Goal: Transaction & Acquisition: Purchase product/service

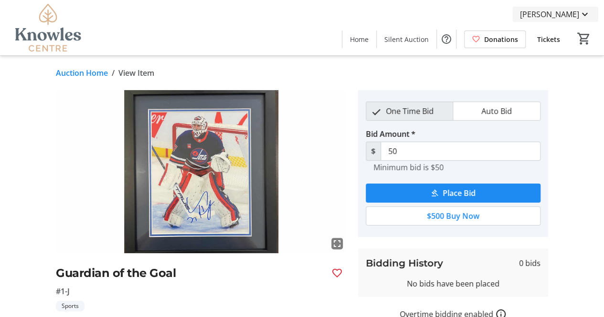
click at [581, 13] on mat-icon at bounding box center [584, 14] width 11 height 11
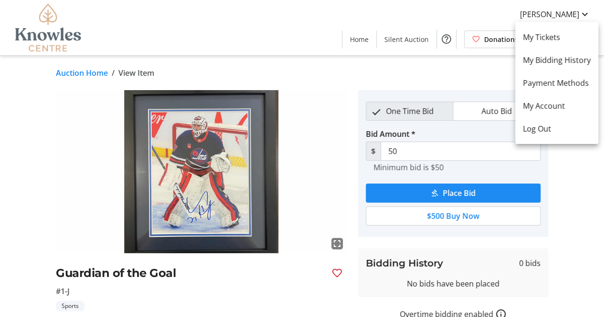
type input "55"
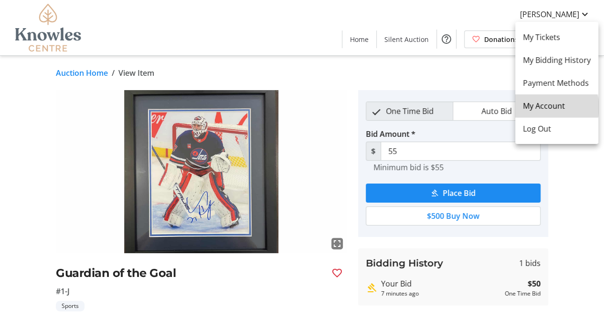
click at [552, 107] on span "My Account" at bounding box center [556, 105] width 68 height 11
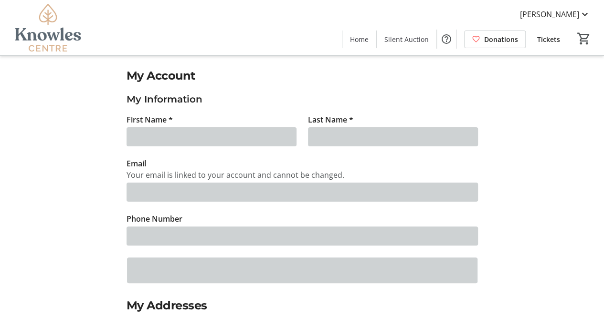
type input "[PERSON_NAME]"
type input "[EMAIL_ADDRESS][DOMAIN_NAME]"
type input "[PHONE_NUMBER]"
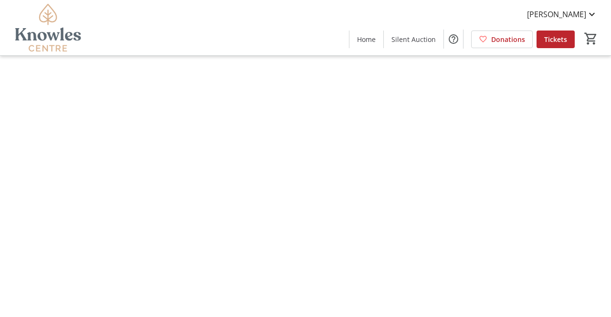
type input "Michelle"
type input "Holyk"
type input "[EMAIL_ADDRESS][DOMAIN_NAME]"
type input "(204) 299-0635"
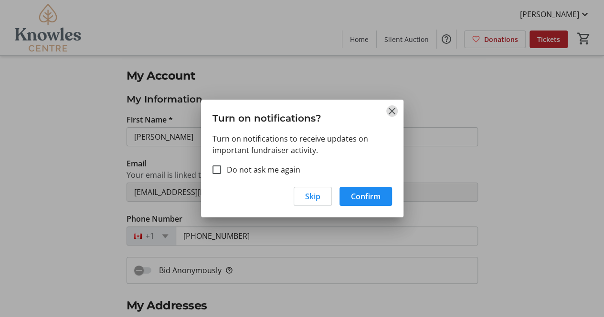
click at [392, 108] on mat-icon "Close" at bounding box center [391, 110] width 11 height 11
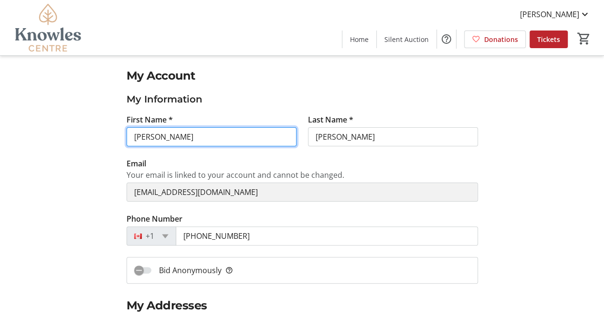
click at [175, 135] on input "Michelle" at bounding box center [211, 136] width 170 height 19
type input "M"
type input "[PERSON_NAME]"
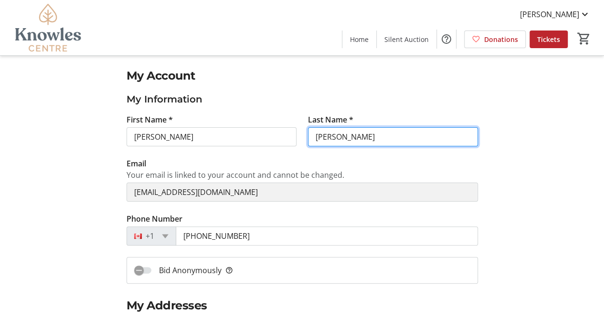
click at [338, 136] on input "Holyk" at bounding box center [393, 136] width 170 height 19
type input "H"
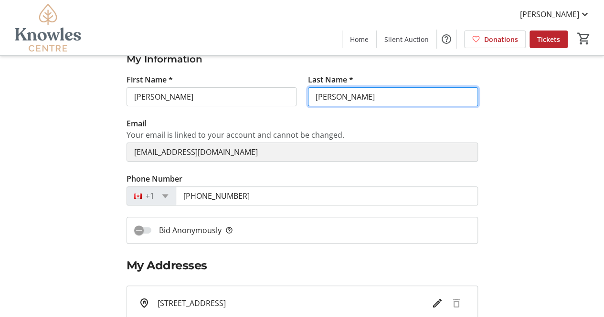
scroll to position [41, 0]
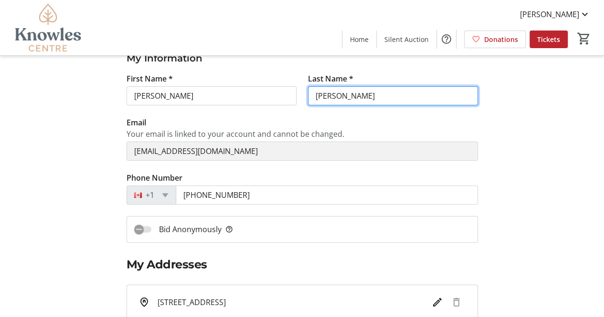
type input "[PERSON_NAME]"
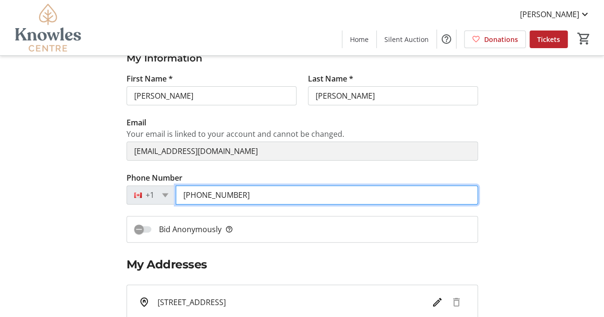
click at [238, 195] on input "(204) 299-0635" at bounding box center [327, 195] width 302 height 19
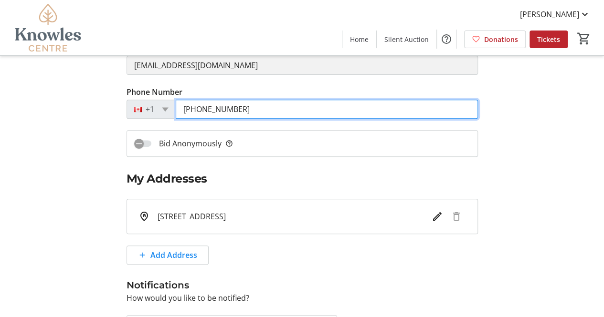
scroll to position [127, 0]
type input "[PHONE_NUMBER]"
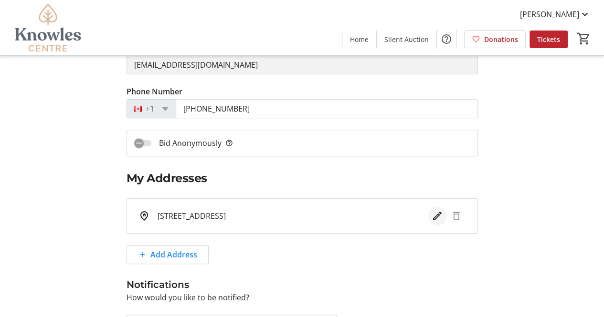
click at [434, 219] on mat-icon "Edit address" at bounding box center [436, 215] width 11 height 11
select select "MB"
select select "CA"
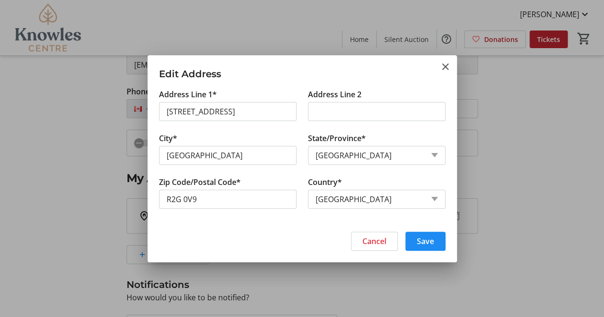
scroll to position [0, 0]
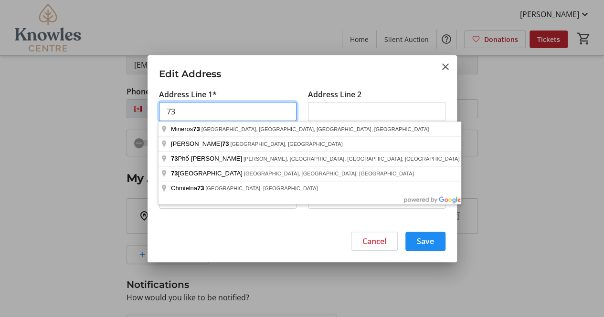
type input "7"
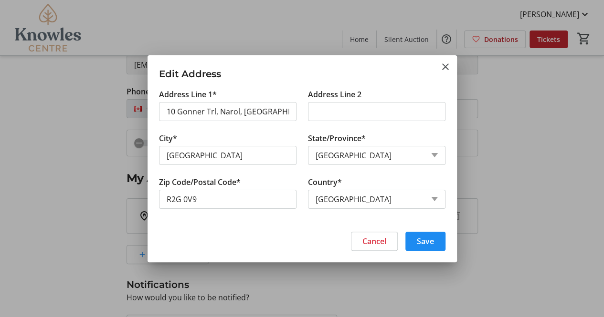
type input "10 Gonner Trail"
type input "Narol"
type input "R1C 0A4"
click at [429, 239] on span "Save" at bounding box center [424, 241] width 17 height 11
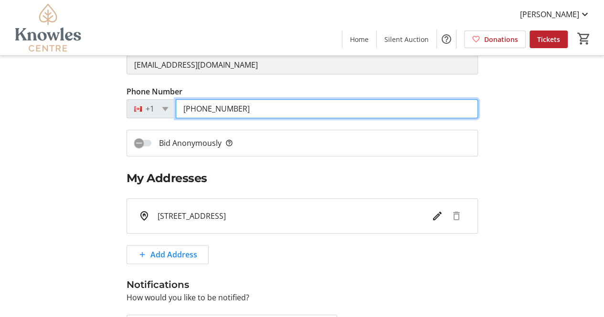
click at [280, 114] on input "[PHONE_NUMBER]" at bounding box center [327, 108] width 302 height 19
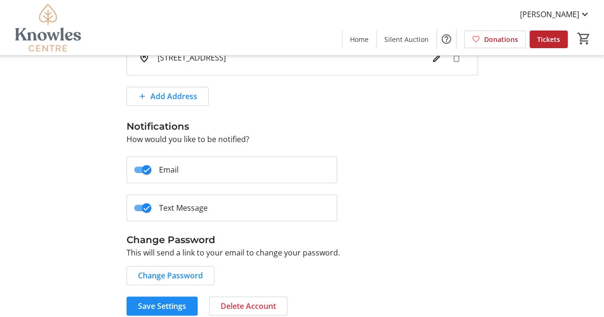
scroll to position [293, 0]
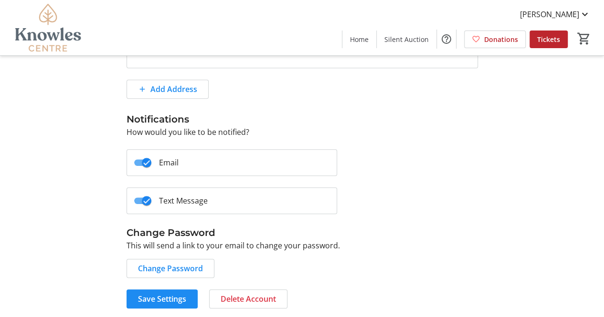
drag, startPoint x: 606, startPoint y: 217, endPoint x: 309, endPoint y: 253, distance: 299.0
click at [309, 253] on div "Change Password This will send a link to your email to change your password. Ch…" at bounding box center [301, 256] width 351 height 60
click at [154, 299] on span "Save Settings" at bounding box center [162, 298] width 48 height 11
drag, startPoint x: 610, startPoint y: 98, endPoint x: 400, endPoint y: 132, distance: 212.6
click at [400, 132] on p "How would you like to be notified?" at bounding box center [301, 131] width 351 height 11
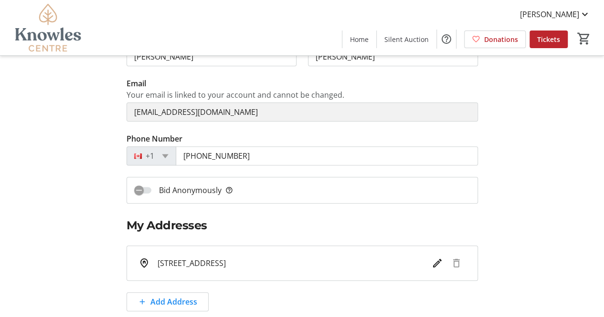
scroll to position [79, 0]
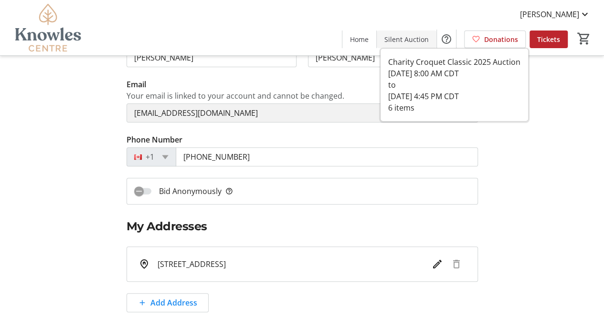
click at [406, 34] on span "Silent Auction" at bounding box center [406, 39] width 44 height 10
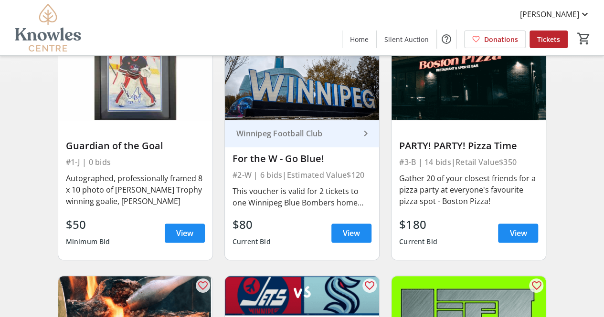
scroll to position [108, 0]
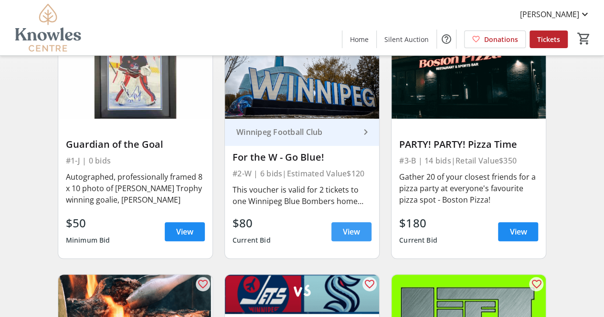
click at [352, 226] on span "View" at bounding box center [351, 231] width 17 height 11
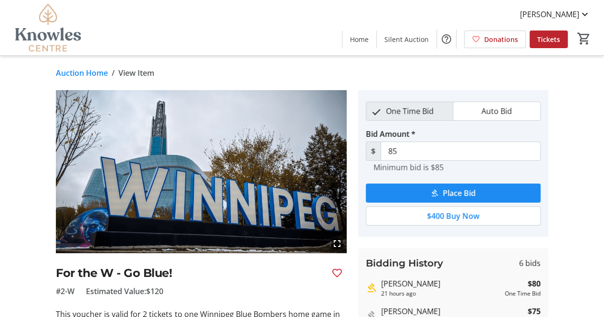
scroll to position [108, 0]
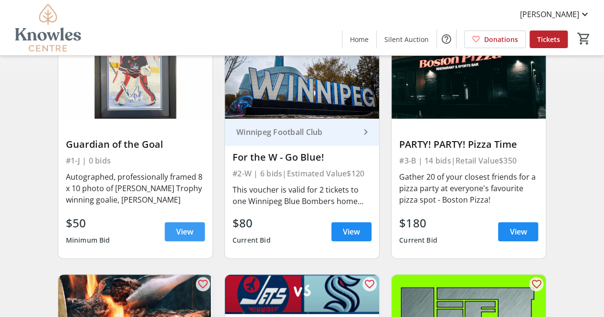
click at [187, 231] on span "View" at bounding box center [184, 231] width 17 height 11
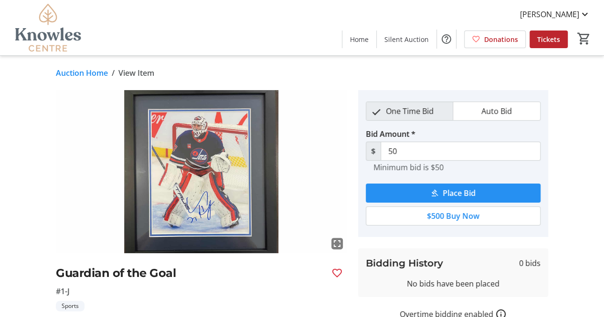
click at [464, 189] on span "Place Bid" at bounding box center [458, 192] width 33 height 11
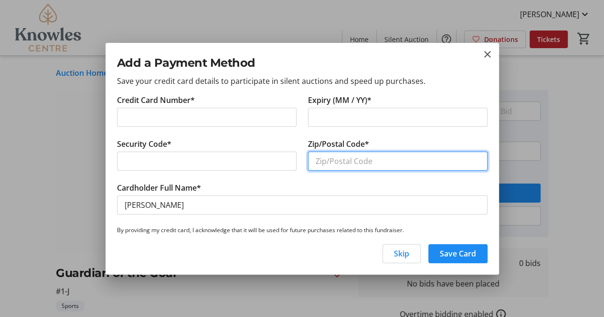
click at [331, 161] on input "Zip/Postal Code*" at bounding box center [397, 161] width 179 height 19
type input "R1C 0A4"
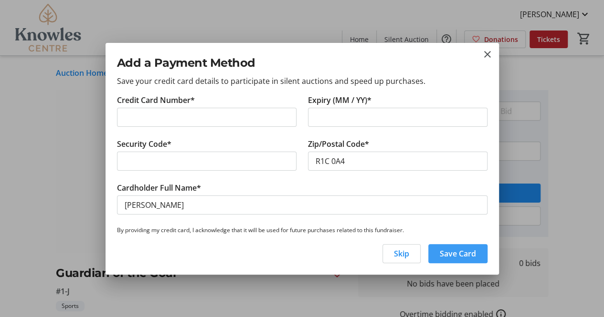
click at [464, 255] on span "Save Card" at bounding box center [457, 253] width 36 height 11
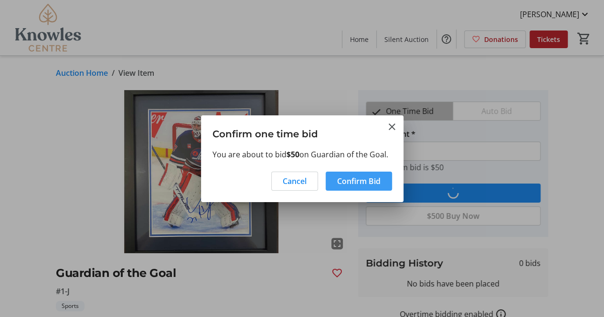
click at [364, 181] on span "Confirm Bid" at bounding box center [358, 181] width 43 height 11
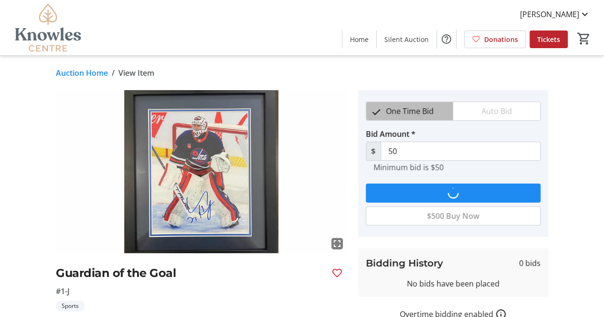
type input "55"
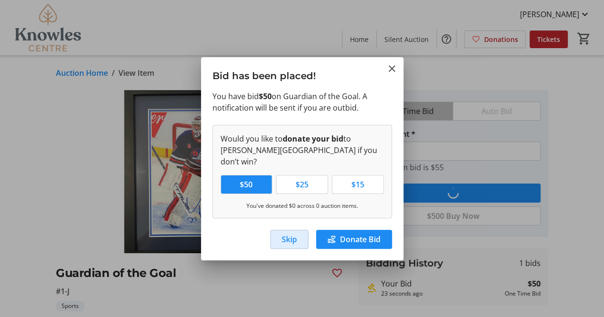
click at [289, 237] on span "Skip" at bounding box center [288, 239] width 15 height 11
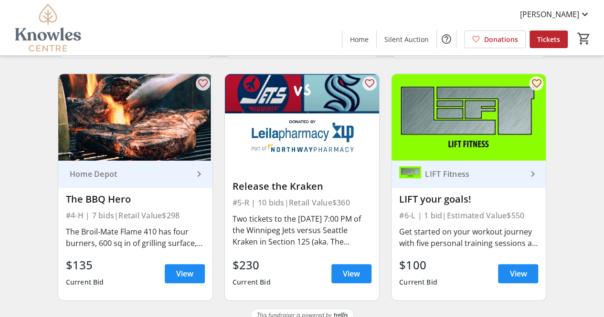
scroll to position [321, 0]
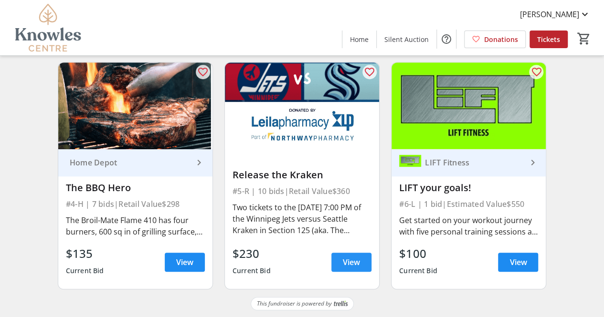
click at [354, 262] on span "View" at bounding box center [351, 262] width 17 height 11
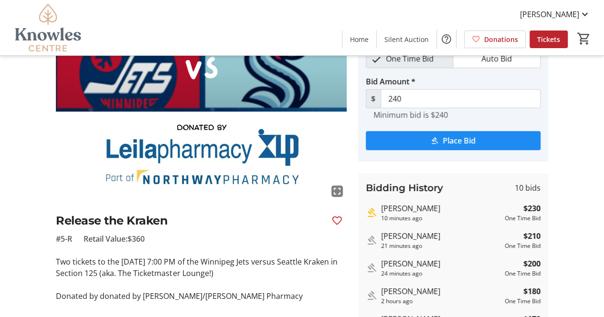
scroll to position [53, 0]
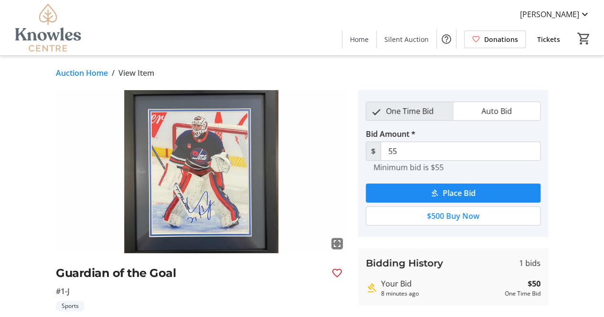
scroll to position [64, 0]
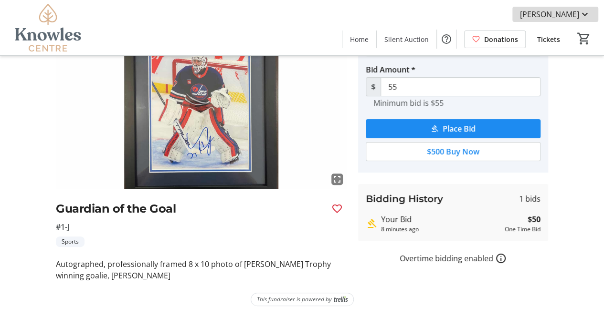
click at [581, 13] on mat-icon at bounding box center [584, 14] width 11 height 11
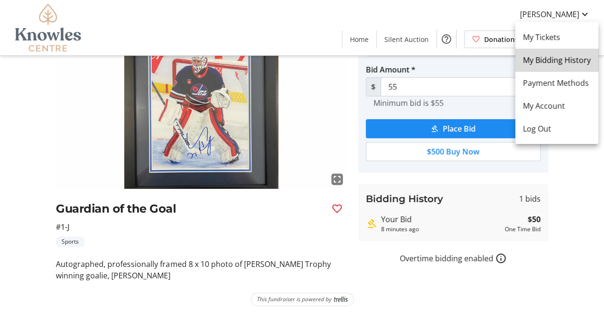
click at [566, 63] on span "My Bidding History" at bounding box center [556, 59] width 68 height 11
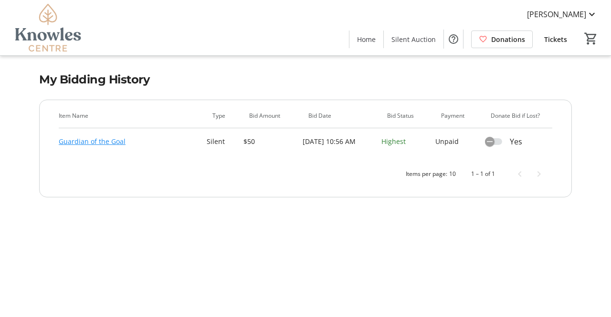
click at [78, 145] on link "Guardian of the Goal" at bounding box center [92, 141] width 67 height 11
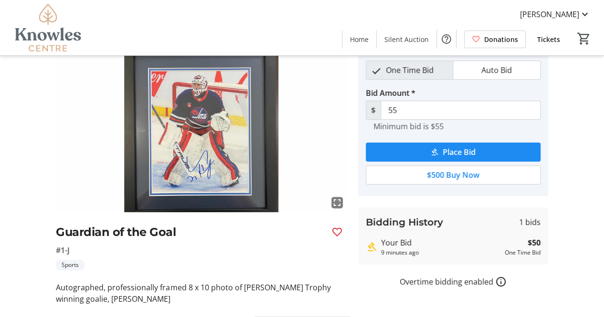
scroll to position [64, 0]
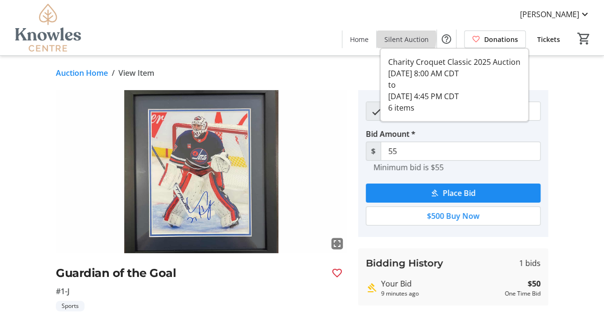
click at [403, 38] on span "Silent Auction" at bounding box center [406, 39] width 44 height 10
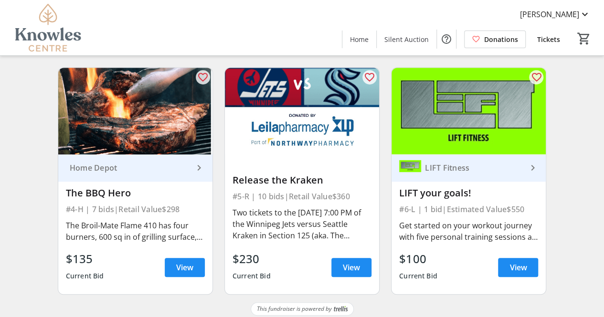
scroll to position [321, 0]
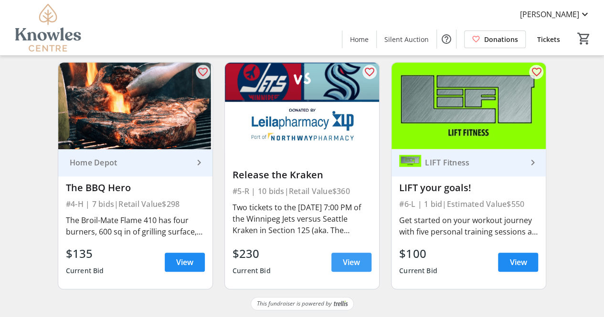
click at [346, 260] on span "View" at bounding box center [351, 262] width 17 height 11
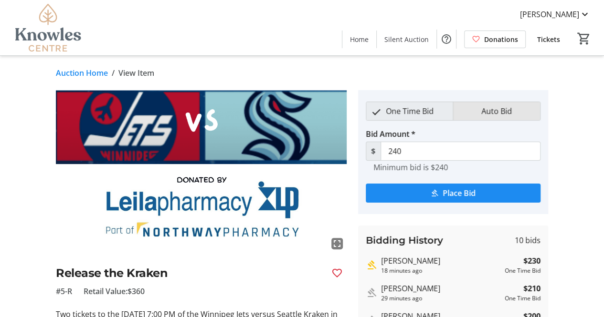
click at [483, 112] on span "Auto Bid" at bounding box center [496, 111] width 42 height 18
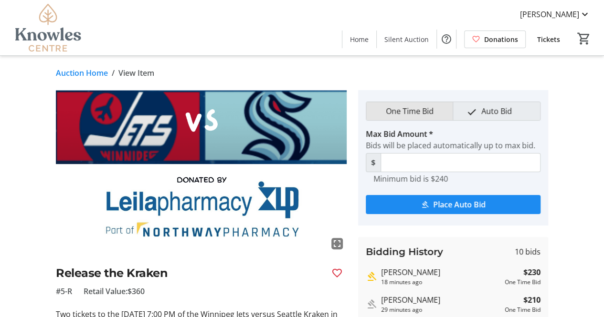
click at [408, 114] on span "One Time Bid" at bounding box center [409, 111] width 59 height 18
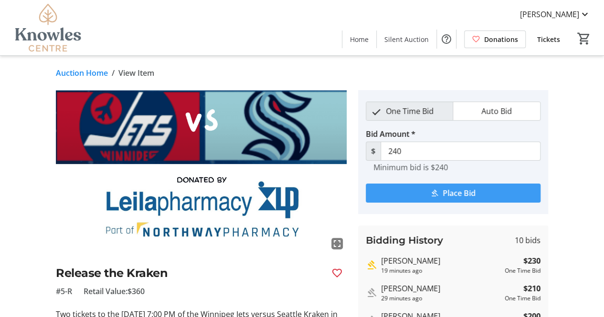
click at [480, 198] on span "submit" at bounding box center [452, 193] width 175 height 23
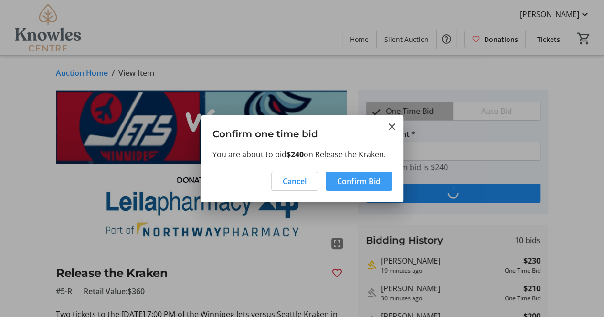
click at [367, 180] on span "Confirm Bid" at bounding box center [358, 181] width 43 height 11
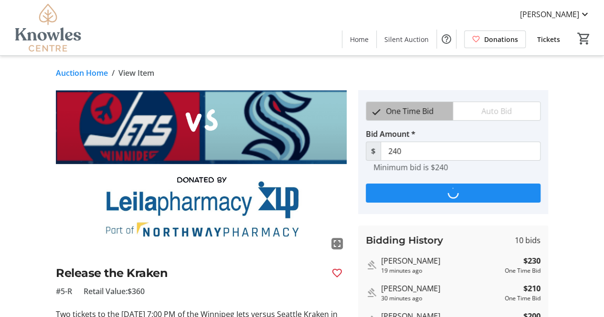
type input "250"
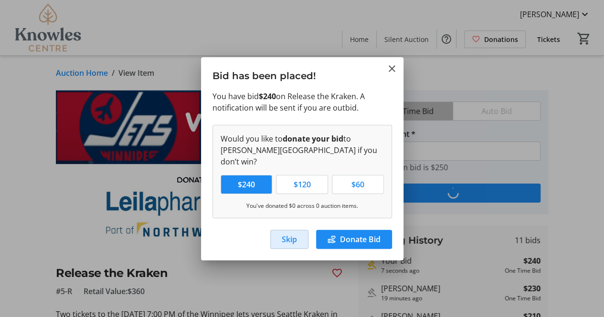
click at [283, 237] on span "Skip" at bounding box center [288, 239] width 15 height 11
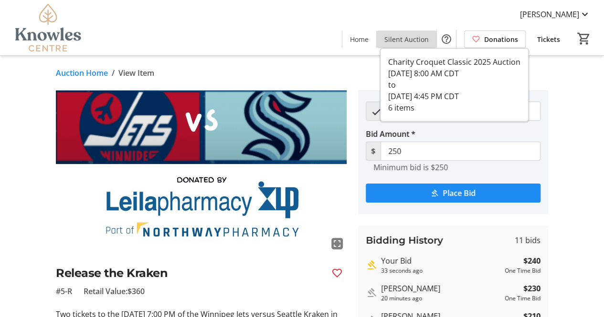
click at [410, 42] on span "Silent Auction" at bounding box center [406, 39] width 44 height 10
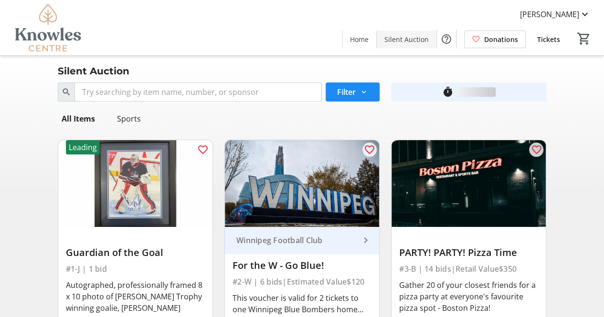
scroll to position [321, 0]
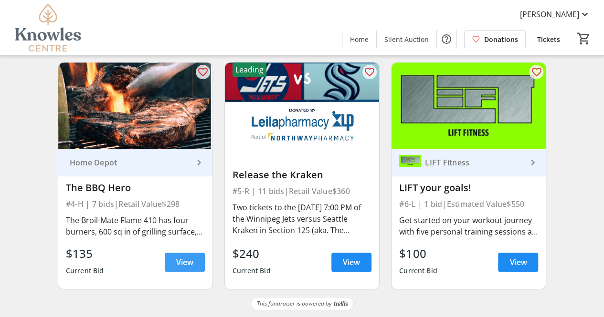
click at [182, 262] on span "View" at bounding box center [184, 262] width 17 height 11
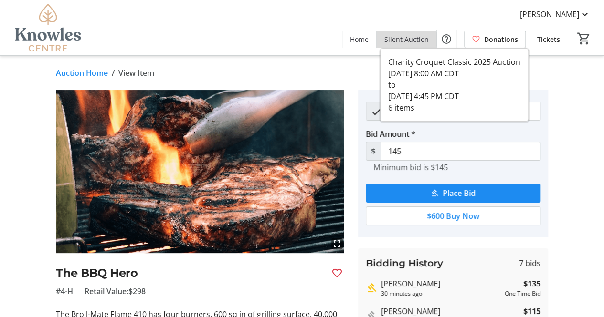
click at [413, 34] on span "Silent Auction" at bounding box center [406, 39] width 44 height 10
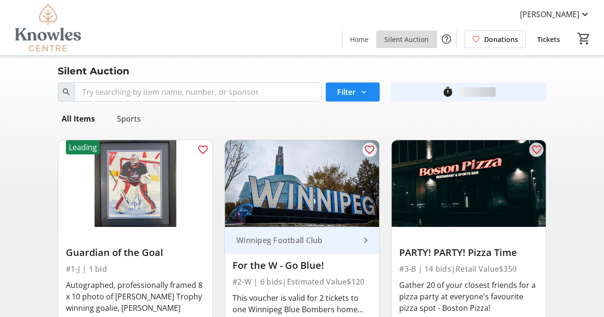
scroll to position [321, 0]
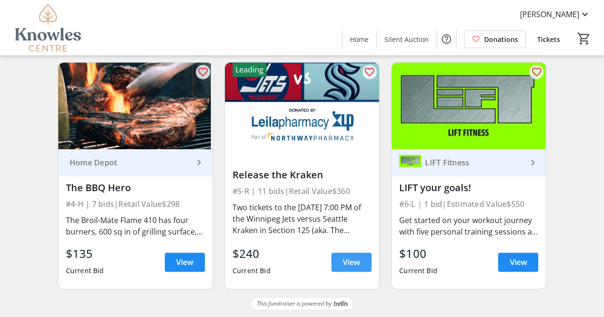
click at [359, 260] on span "View" at bounding box center [351, 262] width 17 height 11
